Goal: Transaction & Acquisition: Purchase product/service

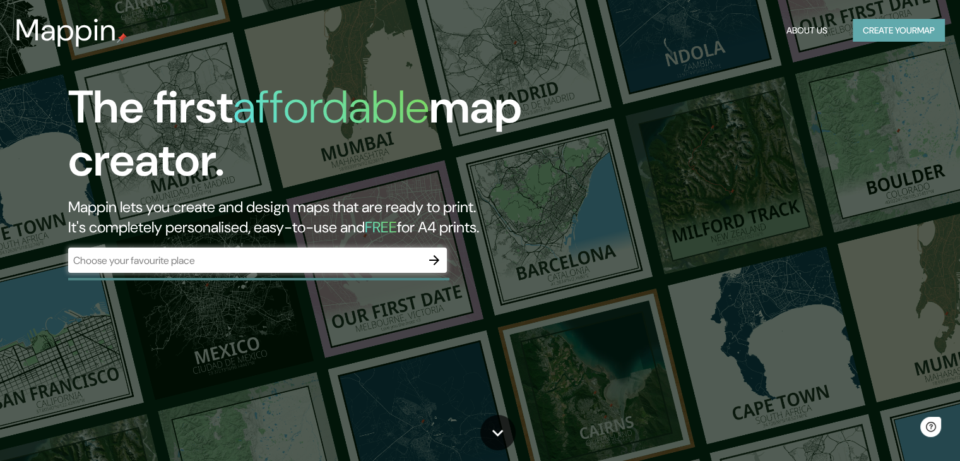
click at [894, 33] on button "Create your map" at bounding box center [899, 30] width 92 height 23
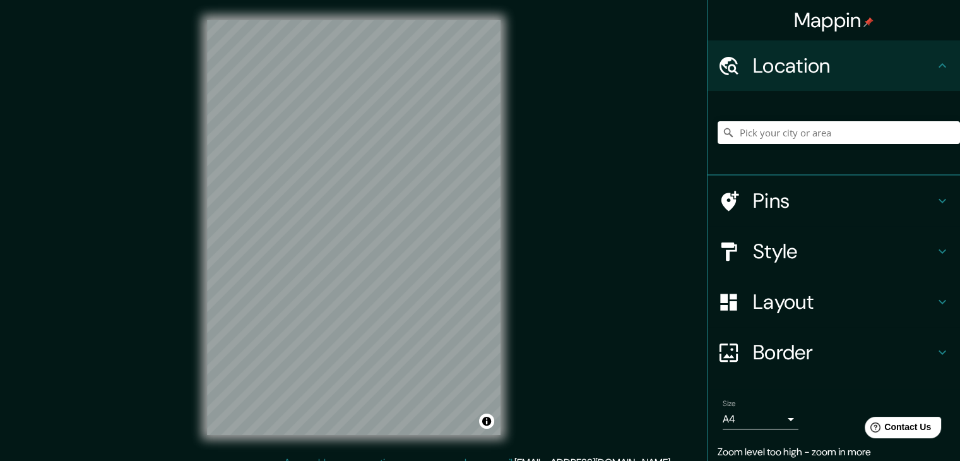
click at [502, 104] on div "© Mapbox © OpenStreetMap Improve this map" at bounding box center [354, 227] width 334 height 455
click at [785, 255] on h4 "Style" at bounding box center [844, 251] width 182 height 25
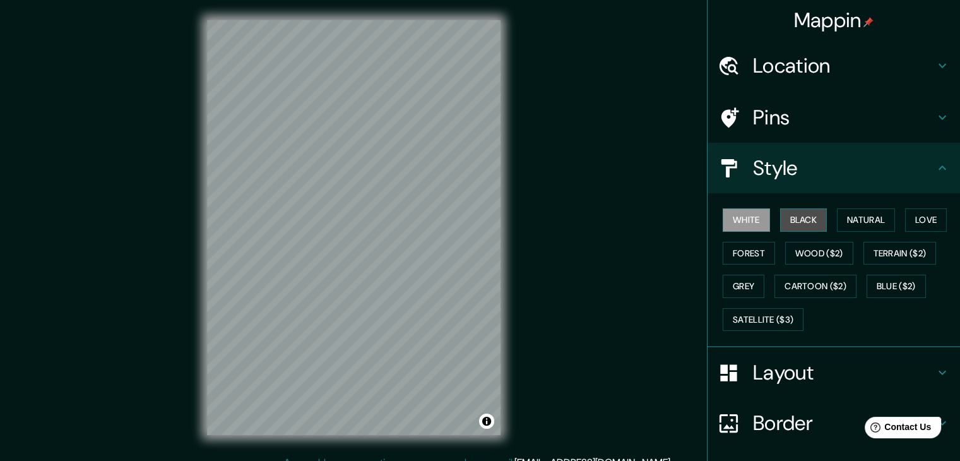
click at [806, 220] on button "Black" at bounding box center [803, 219] width 47 height 23
click at [757, 295] on div "Mappin Location Pins Style White Black Natural Love Forest Wood ($2) Terrain ($…" at bounding box center [480, 237] width 960 height 475
click at [938, 165] on icon at bounding box center [942, 167] width 15 height 15
click at [919, 172] on h4 "Style" at bounding box center [844, 167] width 182 height 25
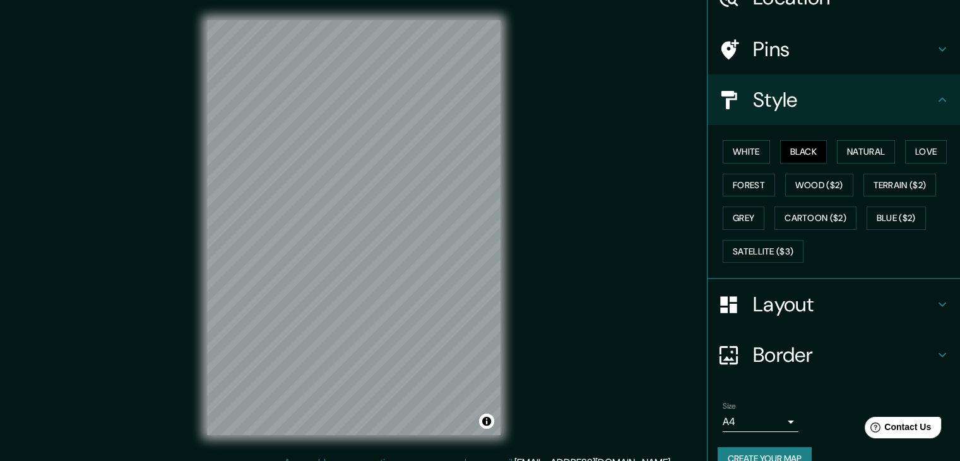
scroll to position [91, 0]
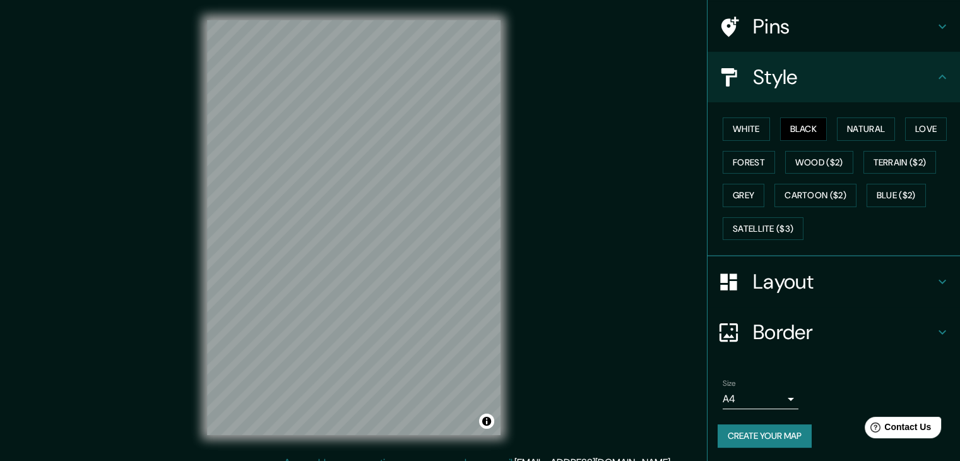
click at [777, 428] on button "Create your map" at bounding box center [764, 435] width 94 height 23
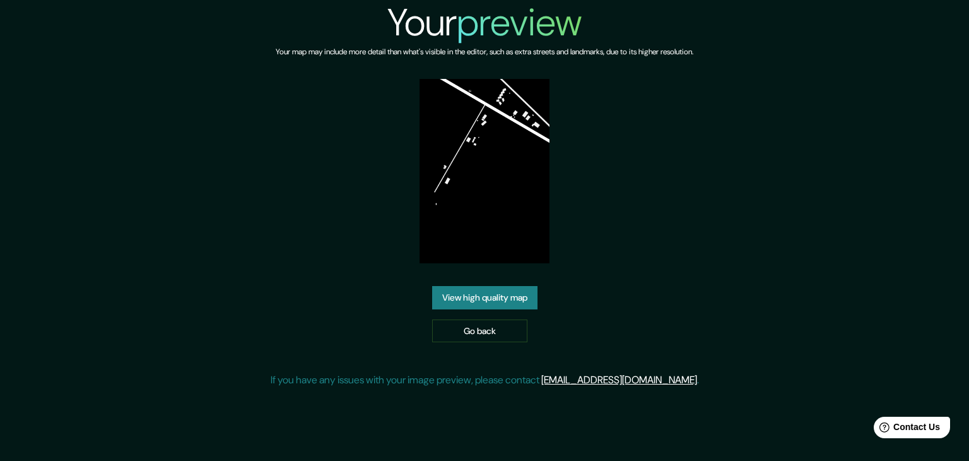
click at [528, 304] on link "View high quality map" at bounding box center [484, 297] width 105 height 23
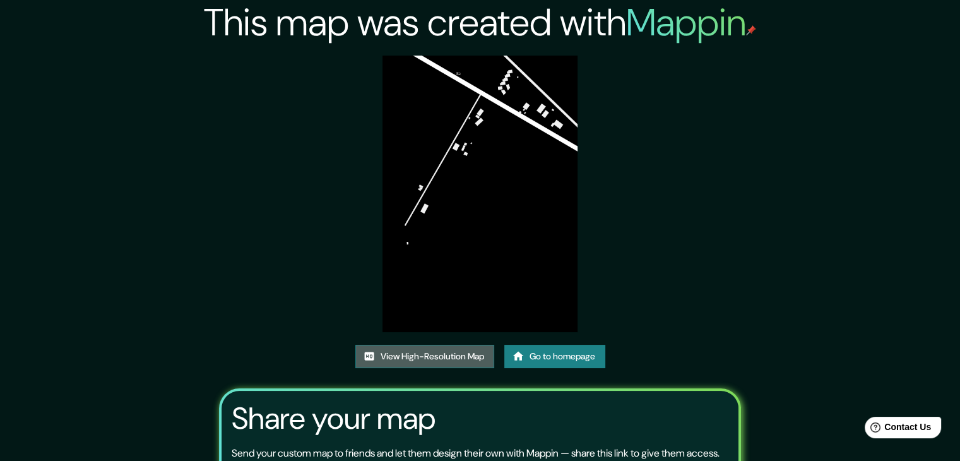
click at [431, 354] on link "View High-Resolution Map" at bounding box center [424, 356] width 139 height 23
